Goal: Information Seeking & Learning: Learn about a topic

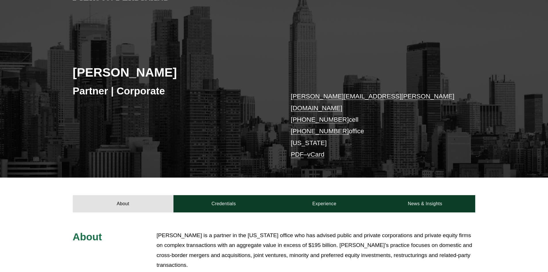
scroll to position [144, 0]
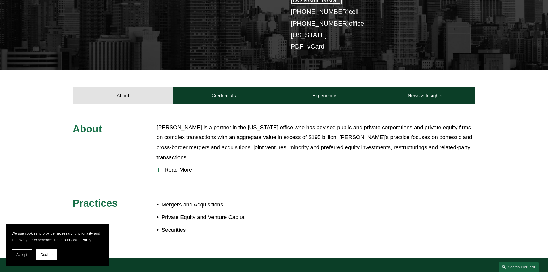
click at [305, 129] on p "[PERSON_NAME] is a partner in the [US_STATE] office who has advised public and …" at bounding box center [315, 142] width 319 height 40
click at [303, 130] on p "[PERSON_NAME] is a partner in the [US_STATE] office who has advised public and …" at bounding box center [315, 142] width 319 height 40
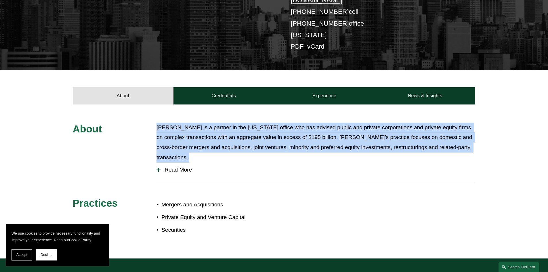
click at [303, 130] on p "[PERSON_NAME] is a partner in the [US_STATE] office who has advised public and …" at bounding box center [315, 142] width 319 height 40
click at [164, 166] on span "Read More" at bounding box center [317, 169] width 314 height 6
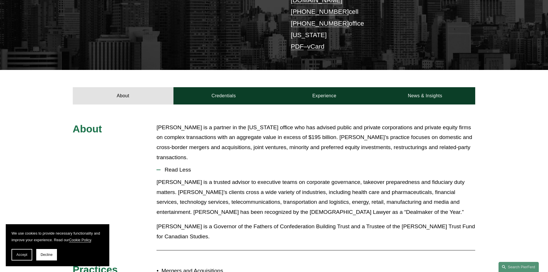
click at [243, 201] on p "[PERSON_NAME] is a trusted advisor to executive teams on corporate governance, …" at bounding box center [315, 197] width 319 height 40
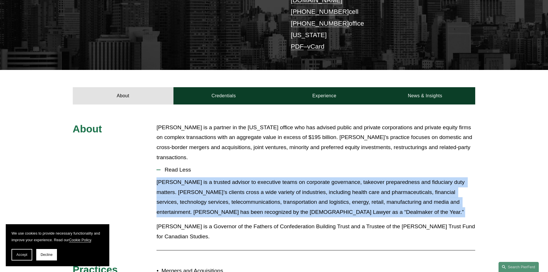
click at [243, 201] on p "[PERSON_NAME] is a trusted advisor to executive teams on corporate governance, …" at bounding box center [315, 197] width 319 height 40
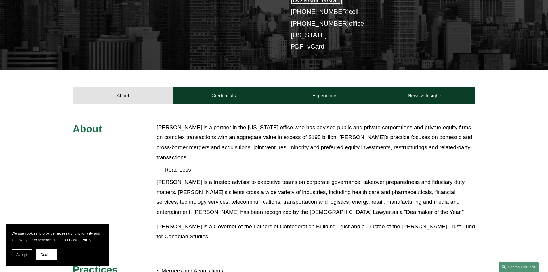
click at [256, 221] on p "[PERSON_NAME] is a Governor of the Fathers of Confederation Building Trust and …" at bounding box center [315, 231] width 319 height 20
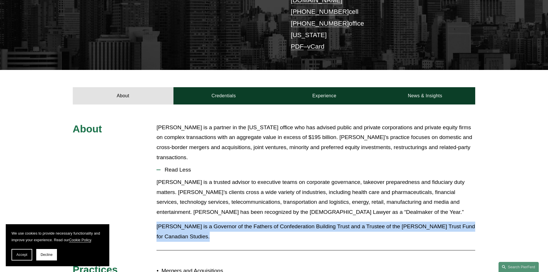
click at [256, 221] on p "[PERSON_NAME] is a Governor of the Fathers of Confederation Building Trust and …" at bounding box center [315, 231] width 319 height 20
click at [301, 221] on p "[PERSON_NAME] is a Governor of the Fathers of Confederation Building Trust and …" at bounding box center [315, 231] width 319 height 20
click at [289, 221] on p "[PERSON_NAME] is a Governor of the Fathers of Confederation Building Trust and …" at bounding box center [315, 231] width 319 height 20
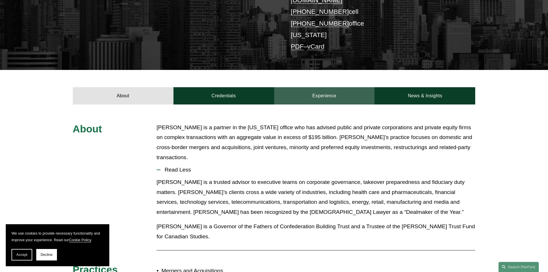
click at [326, 87] on link "Experience" at bounding box center [324, 95] width 101 height 17
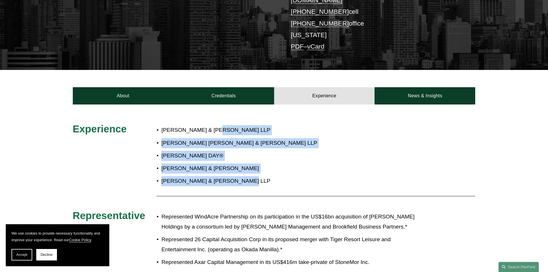
drag, startPoint x: 235, startPoint y: 119, endPoint x: 254, endPoint y: 171, distance: 55.2
click at [254, 171] on ul "[PERSON_NAME] & [PERSON_NAME] LLP [PERSON_NAME] [PERSON_NAME] & [PERSON_NAME] L…" at bounding box center [290, 155] width 268 height 61
click at [254, 176] on p "[PERSON_NAME] & [PERSON_NAME] LLP" at bounding box center [292, 181] width 263 height 10
drag, startPoint x: 254, startPoint y: 171, endPoint x: 152, endPoint y: 119, distance: 114.3
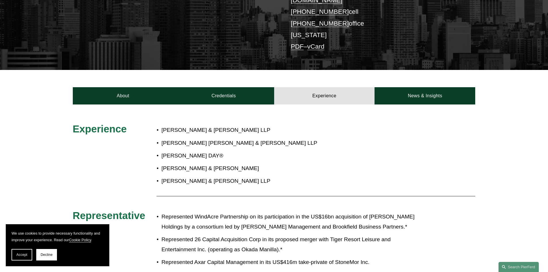
click at [301, 193] on div at bounding box center [315, 196] width 319 height 6
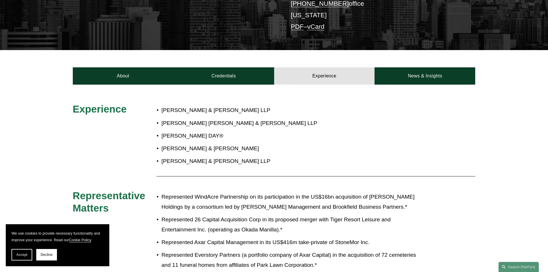
scroll to position [172, 0]
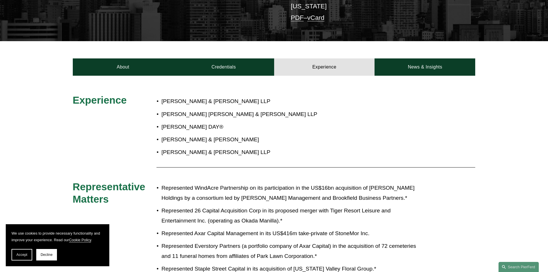
click at [369, 228] on p "Represented Axar Capital Management in its US$416m take-private of StoneMor Inc." at bounding box center [292, 233] width 263 height 10
click at [359, 241] on p "Represented Everstory Partners (a portfolio company of Axar Capital) in the acq…" at bounding box center [292, 251] width 263 height 20
click at [358, 241] on p "Represented Everstory Partners (a portfolio company of Axar Capital) in the acq…" at bounding box center [292, 251] width 263 height 20
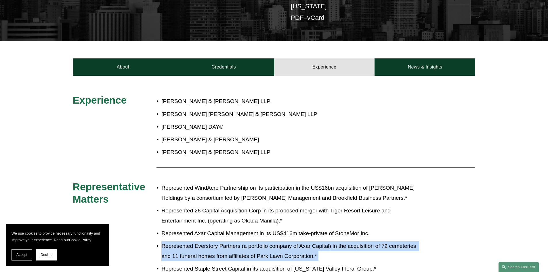
click at [358, 241] on p "Represented Everstory Partners (a portfolio company of Axar Capital) in the acq…" at bounding box center [292, 251] width 263 height 20
click at [336, 241] on p "Represented Everstory Partners (a portfolio company of Axar Capital) in the acq…" at bounding box center [292, 251] width 263 height 20
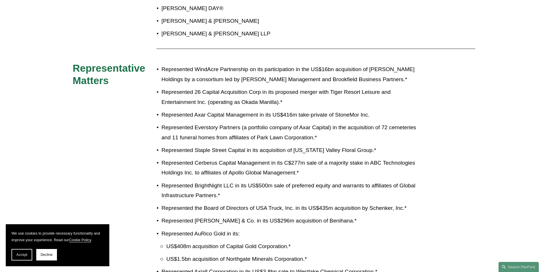
scroll to position [316, 0]
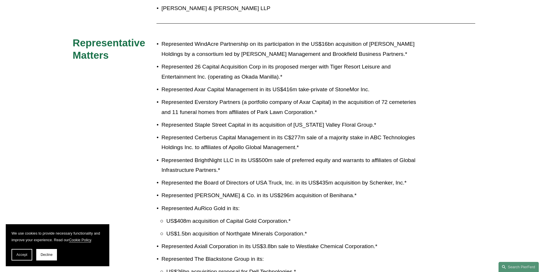
click at [249, 155] on p "Represented BrightNight LLC in its US$500m sale of preferred equity and warrant…" at bounding box center [292, 165] width 263 height 20
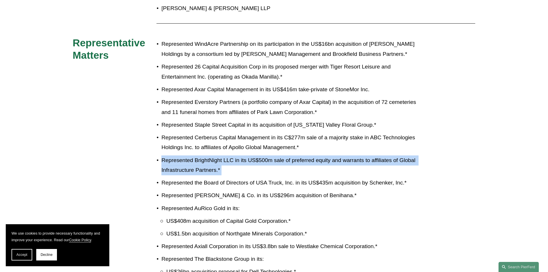
click at [249, 155] on p "Represented BrightNight LLC in its US$500m sale of preferred equity and warrant…" at bounding box center [292, 165] width 263 height 20
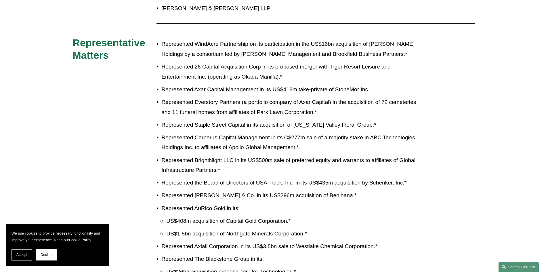
click at [320, 138] on p "Represented Cerberus Capital Management in its C$277m sale of a majority stake …" at bounding box center [292, 143] width 263 height 20
